Goal: Check status

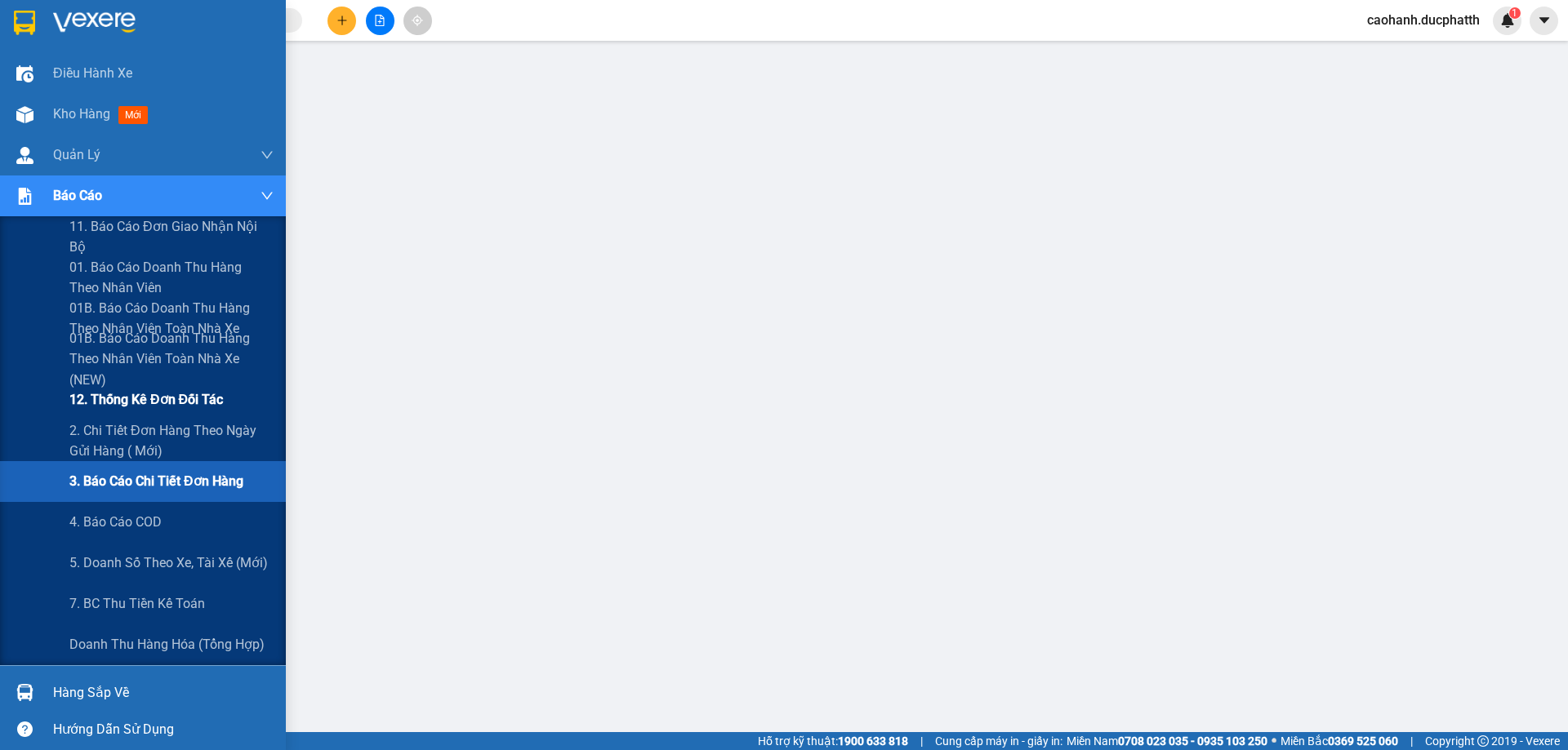
scroll to position [79, 0]
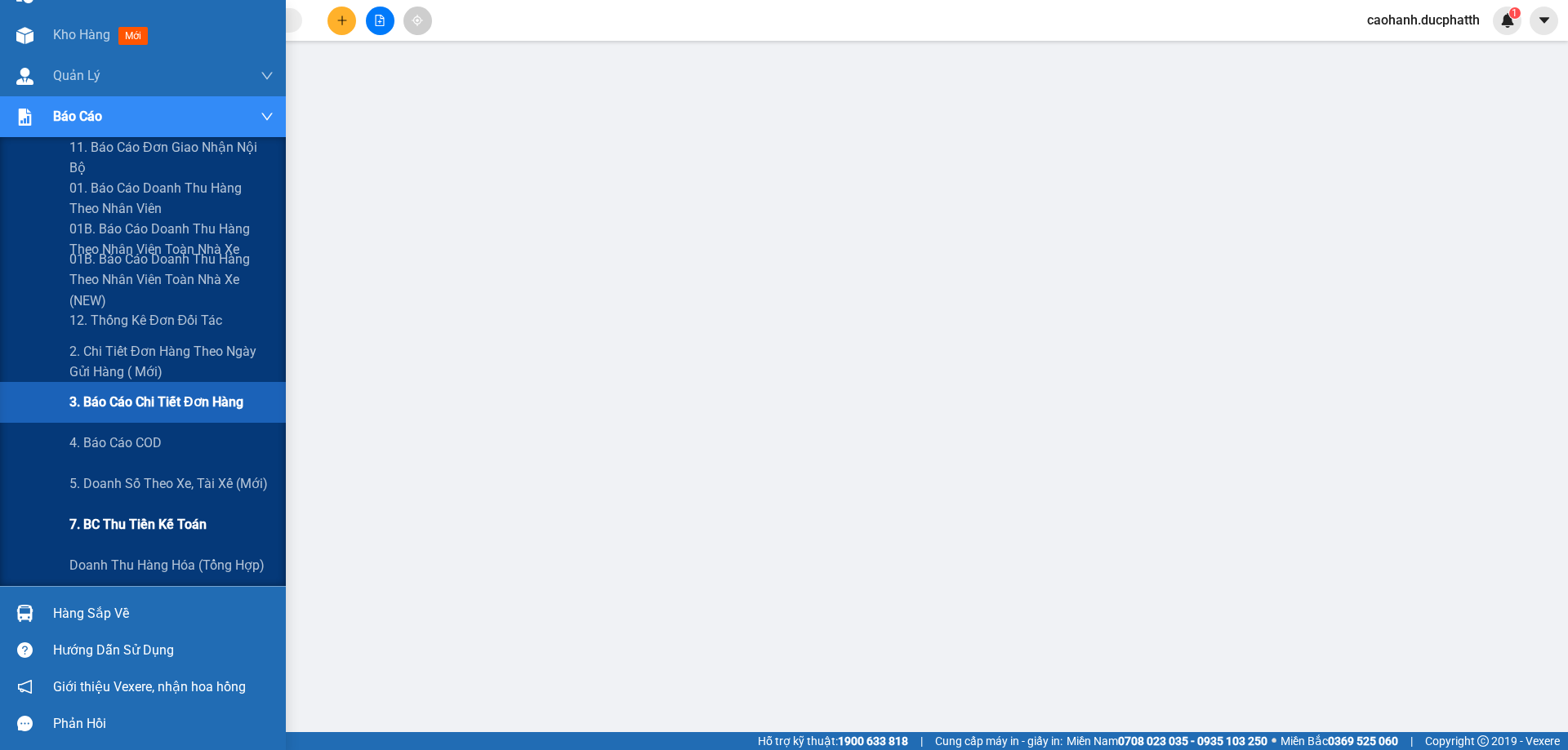
click at [185, 523] on span "7. BC thu tiền kế toán" at bounding box center [137, 524] width 137 height 21
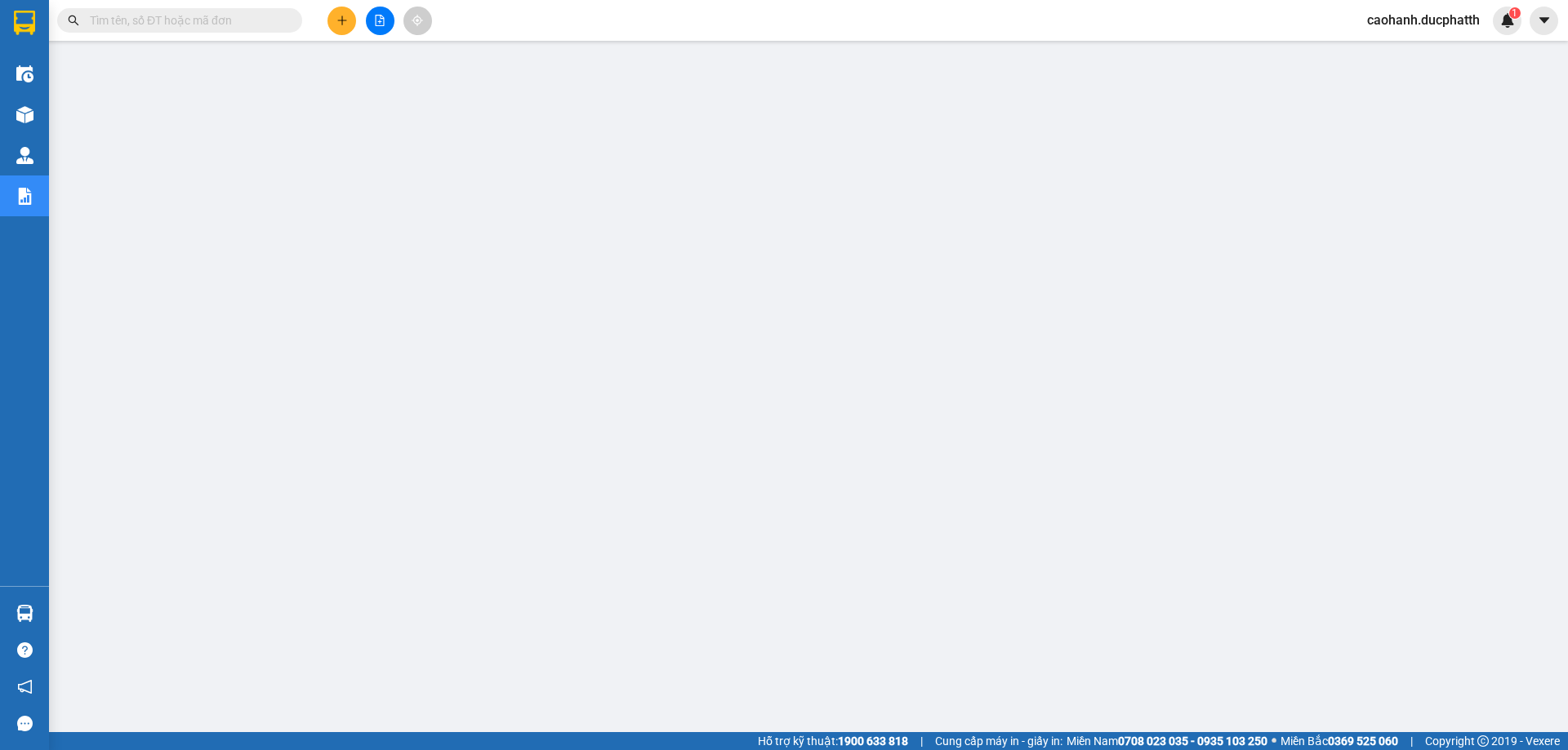
click at [182, 22] on input "text" at bounding box center [186, 21] width 193 height 18
paste input "PT1208250108"
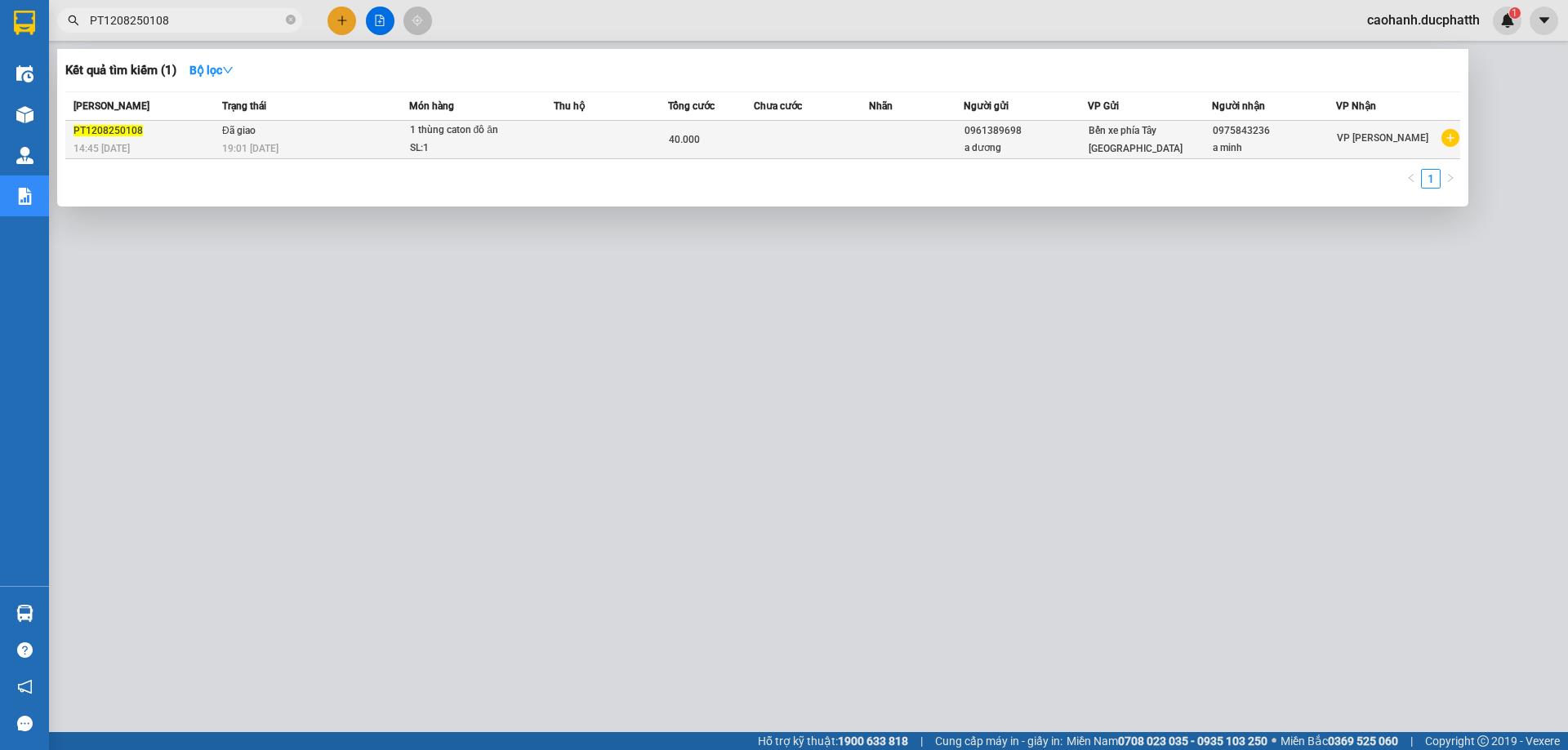
type input "PT1208250108"
click at [318, 128] on td "Đã giao 19:01 [DATE]" at bounding box center [314, 140] width 191 height 38
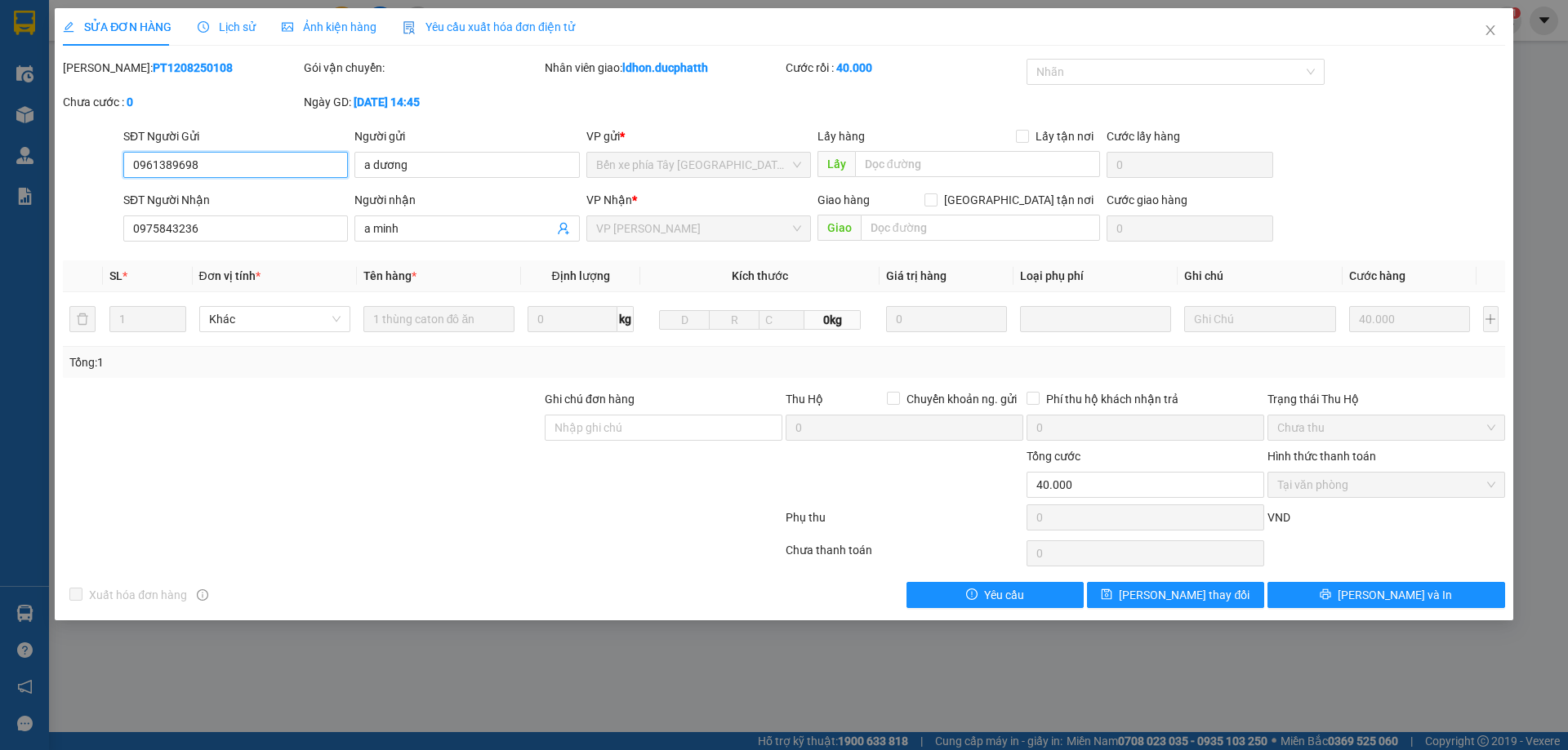
type input "0961389698"
type input "a dương"
type input "0975843236"
type input "a minh"
type input "40.000"
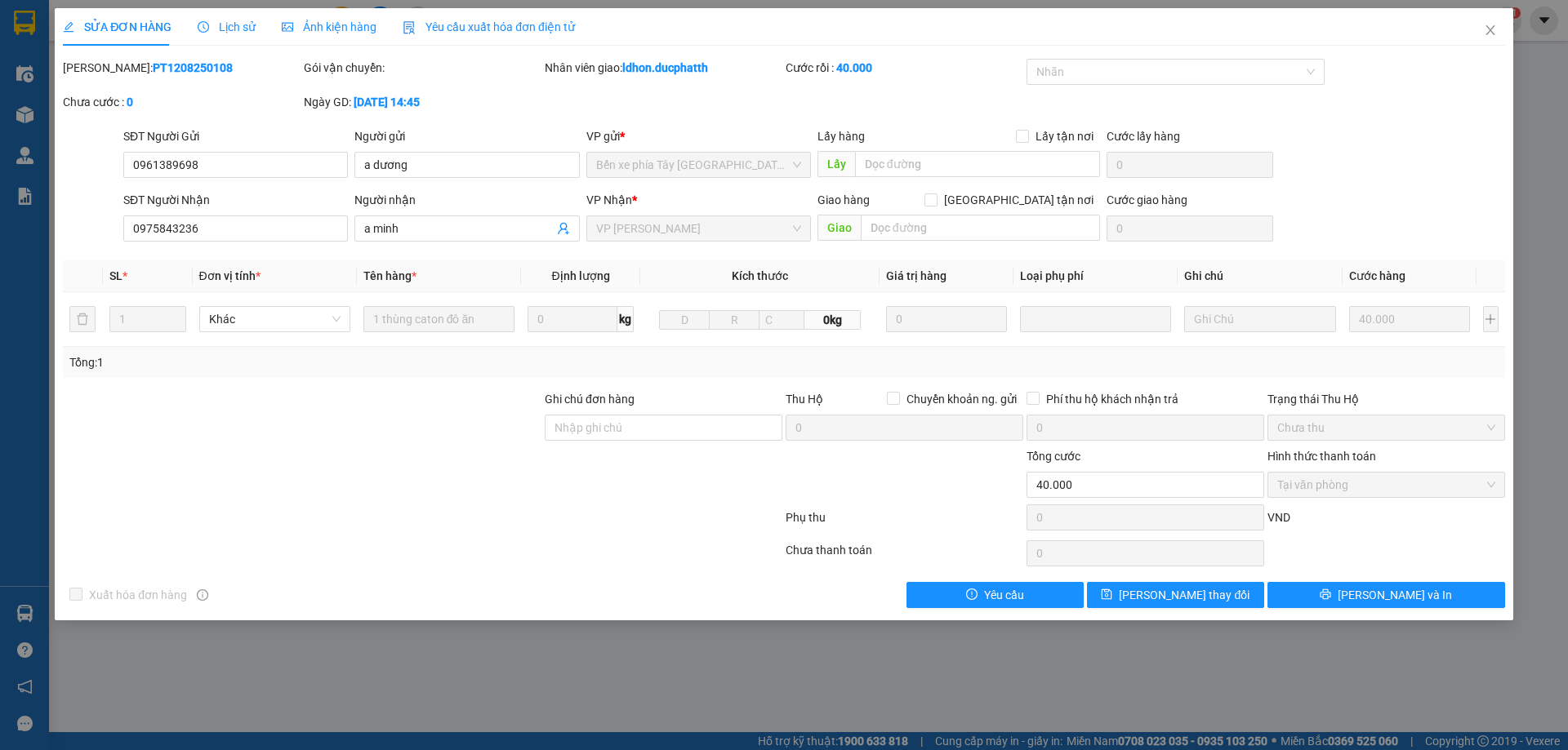
click at [241, 33] on span "Lịch sử" at bounding box center [227, 27] width 58 height 13
